Goal: Task Accomplishment & Management: Use online tool/utility

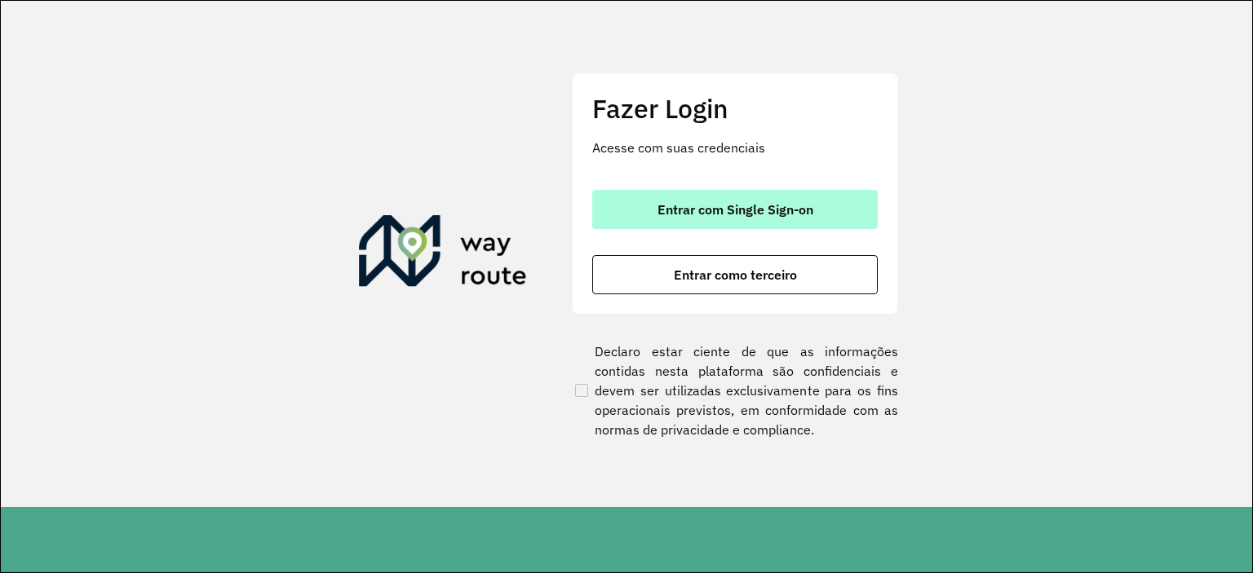
click at [778, 212] on span "Entrar com Single Sign-on" at bounding box center [735, 209] width 156 height 13
click at [646, 209] on button "Entrar com Single Sign-on" at bounding box center [734, 209] width 285 height 39
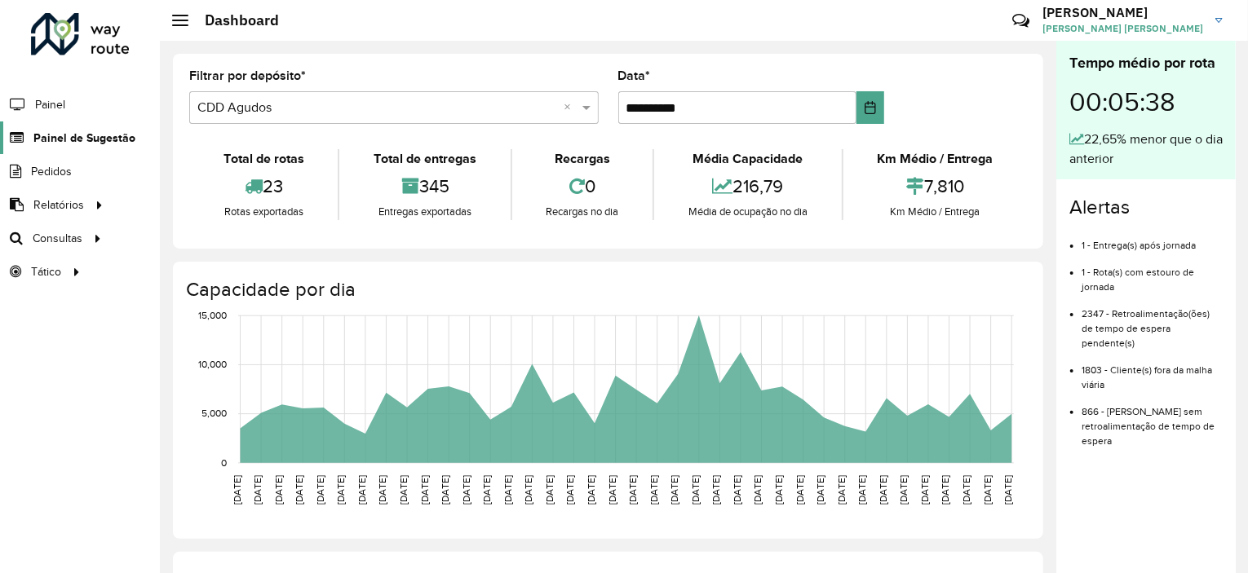
click at [123, 135] on span "Painel de Sugestão" at bounding box center [84, 138] width 102 height 17
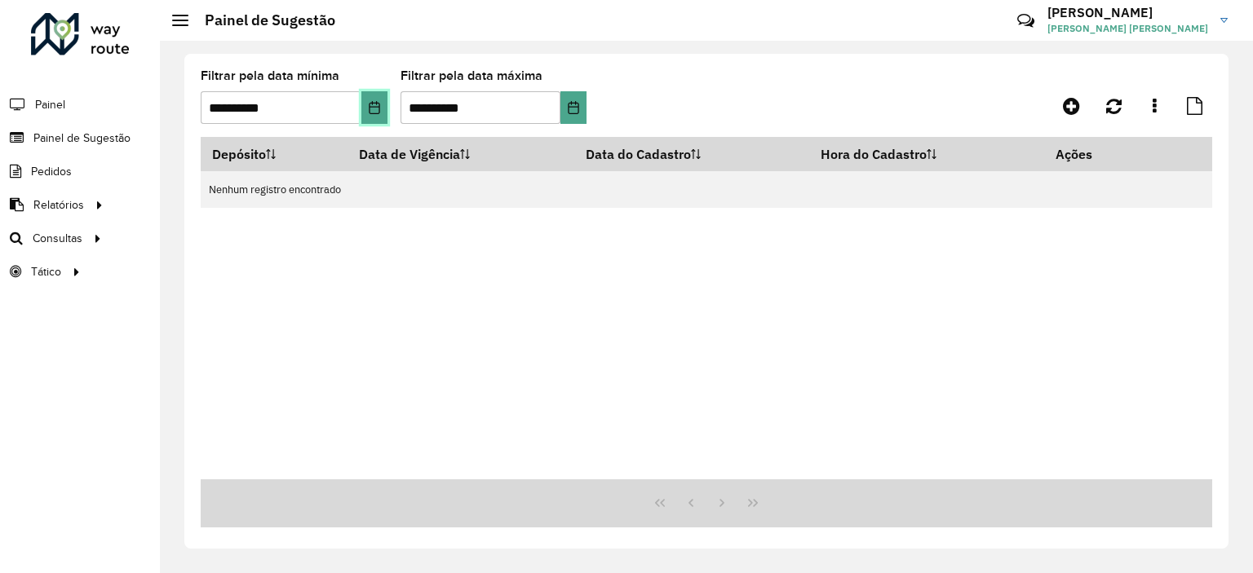
click at [363, 110] on button "Choose Date" at bounding box center [374, 107] width 26 height 33
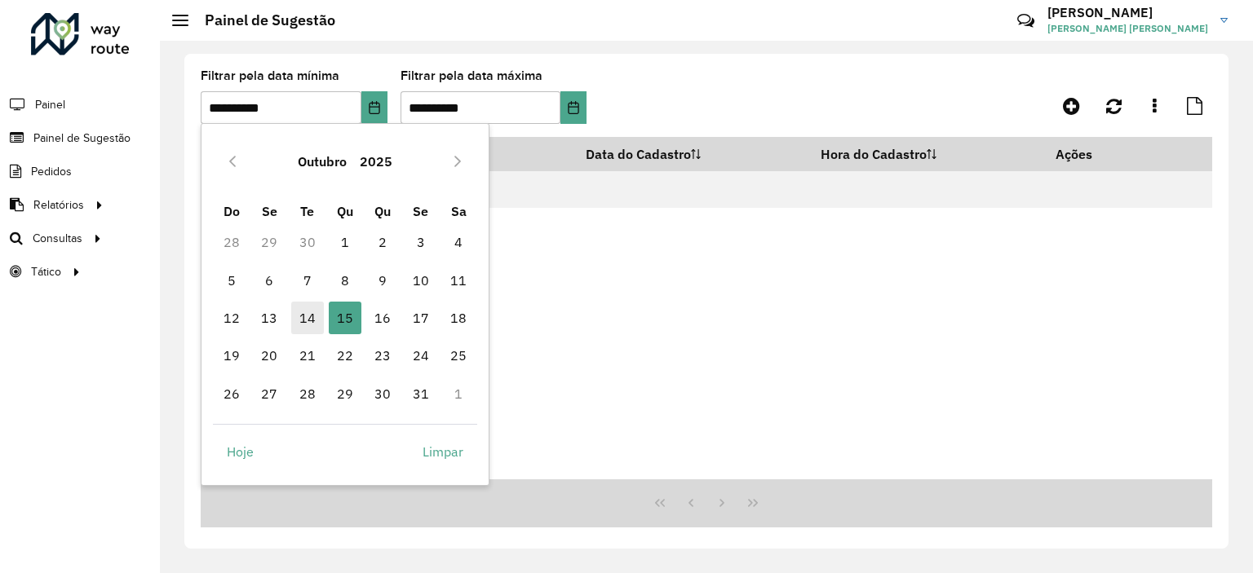
click at [294, 319] on span "14" at bounding box center [307, 318] width 33 height 33
type input "**********"
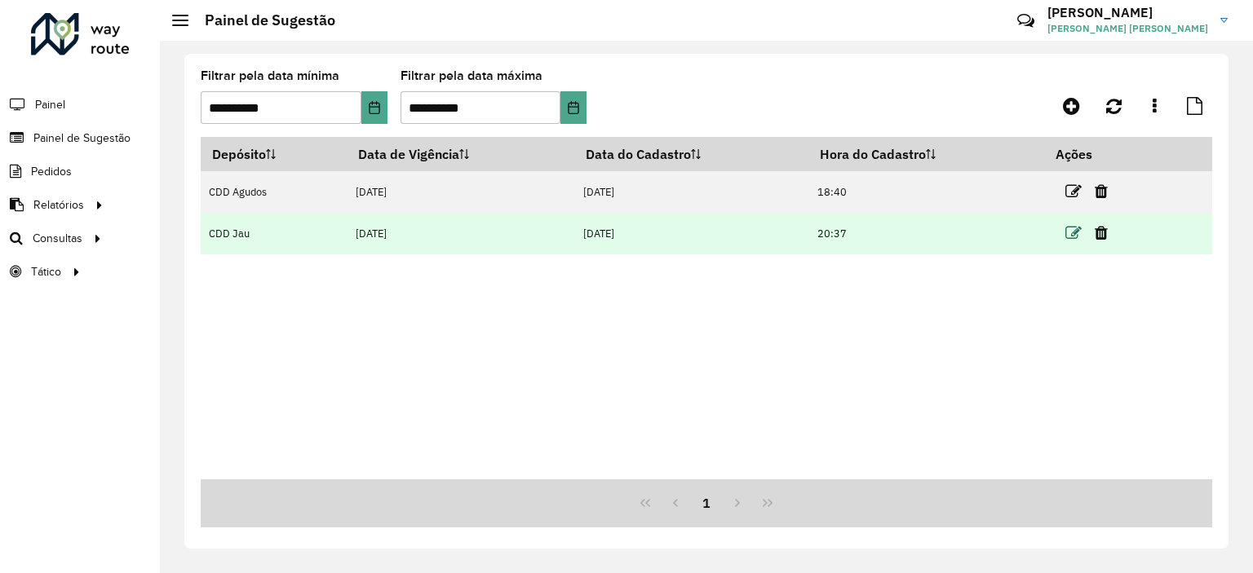
click at [1070, 228] on icon at bounding box center [1073, 233] width 16 height 16
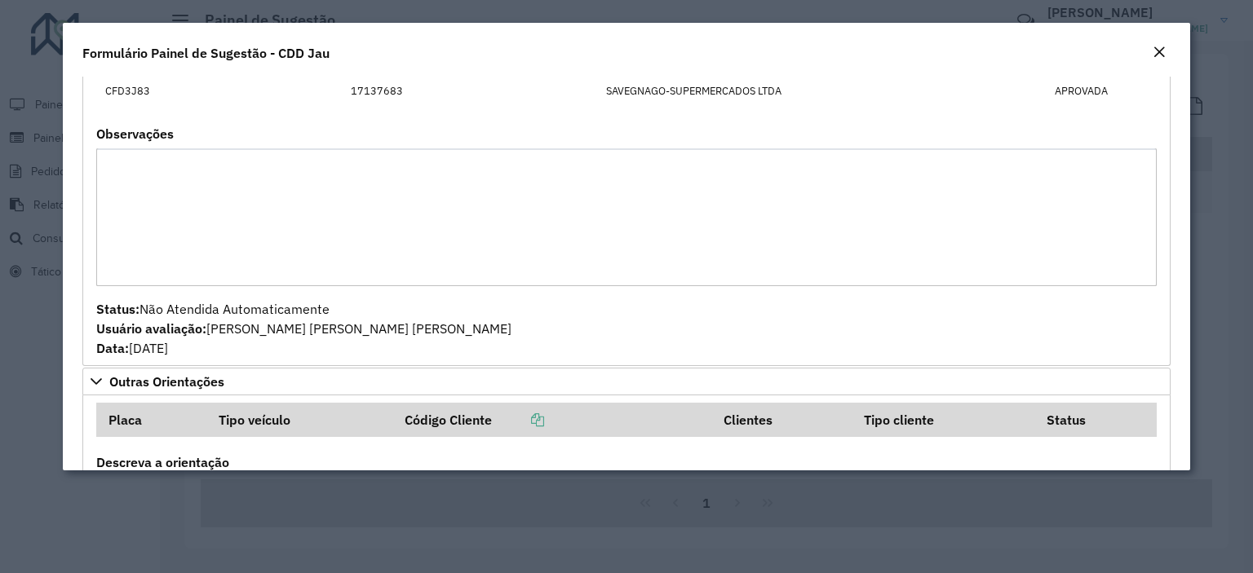
scroll to position [309, 0]
